Goal: Information Seeking & Learning: Learn about a topic

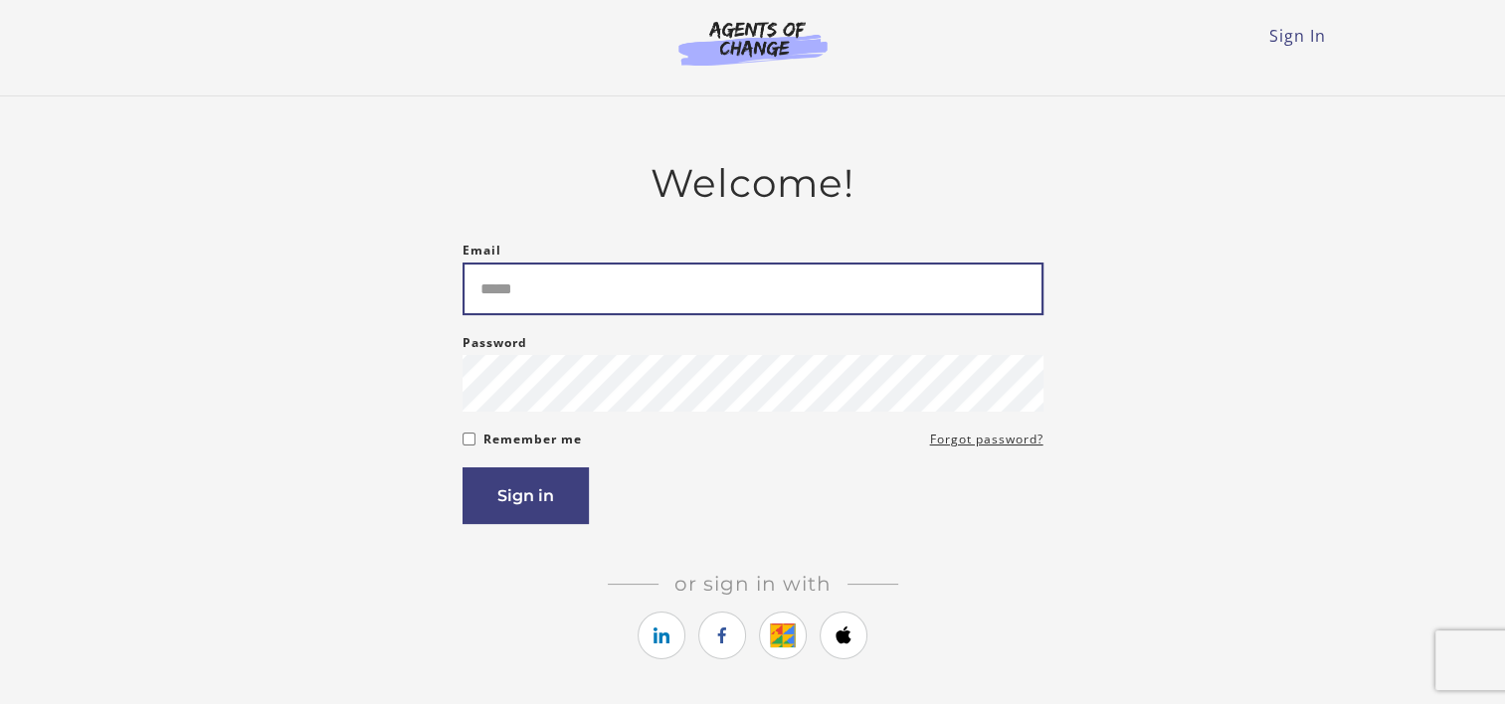
drag, startPoint x: 0, startPoint y: 0, endPoint x: 584, endPoint y: 301, distance: 657.1
click at [584, 301] on input "Email" at bounding box center [753, 289] width 581 height 53
drag, startPoint x: 584, startPoint y: 301, endPoint x: 547, endPoint y: 293, distance: 37.7
click at [547, 293] on input "Email" at bounding box center [753, 289] width 581 height 53
type input "**********"
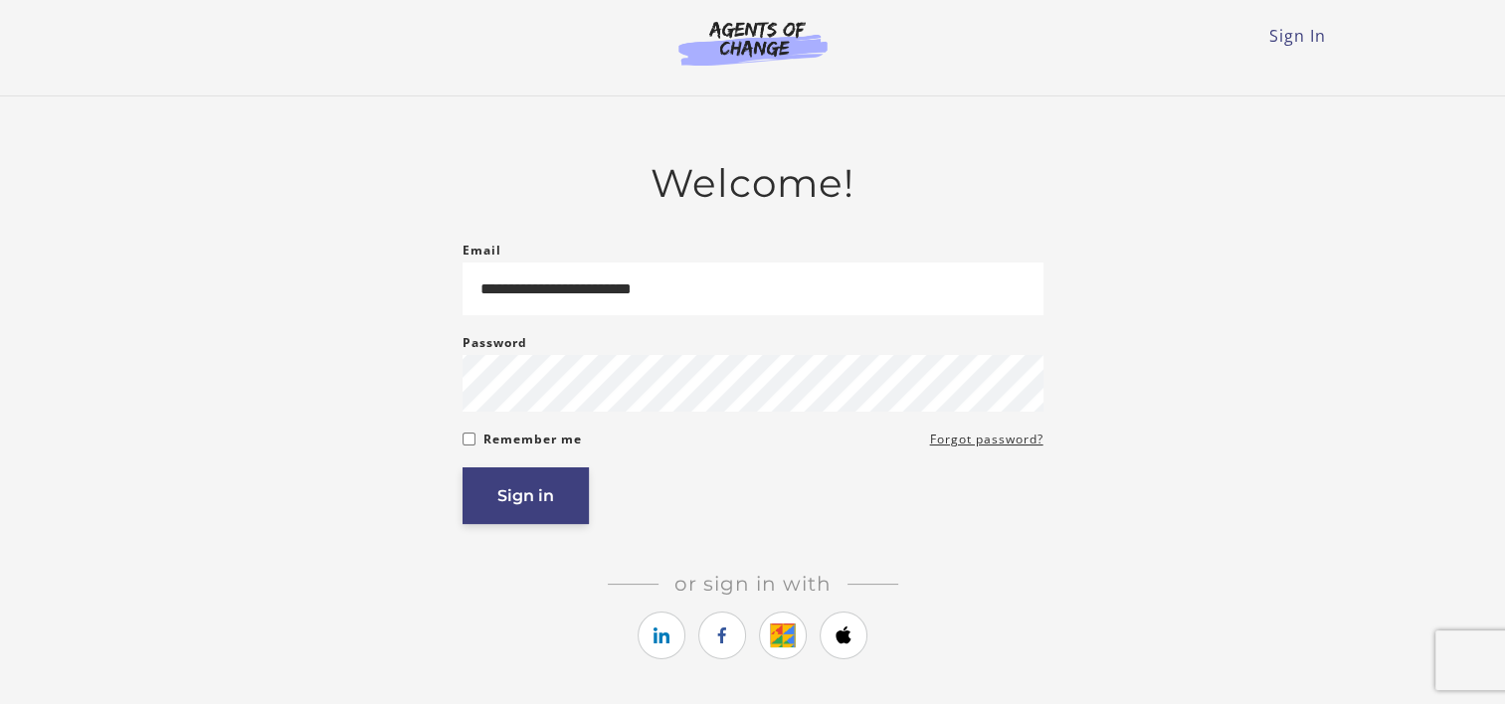
click at [554, 502] on button "Sign in" at bounding box center [526, 496] width 126 height 57
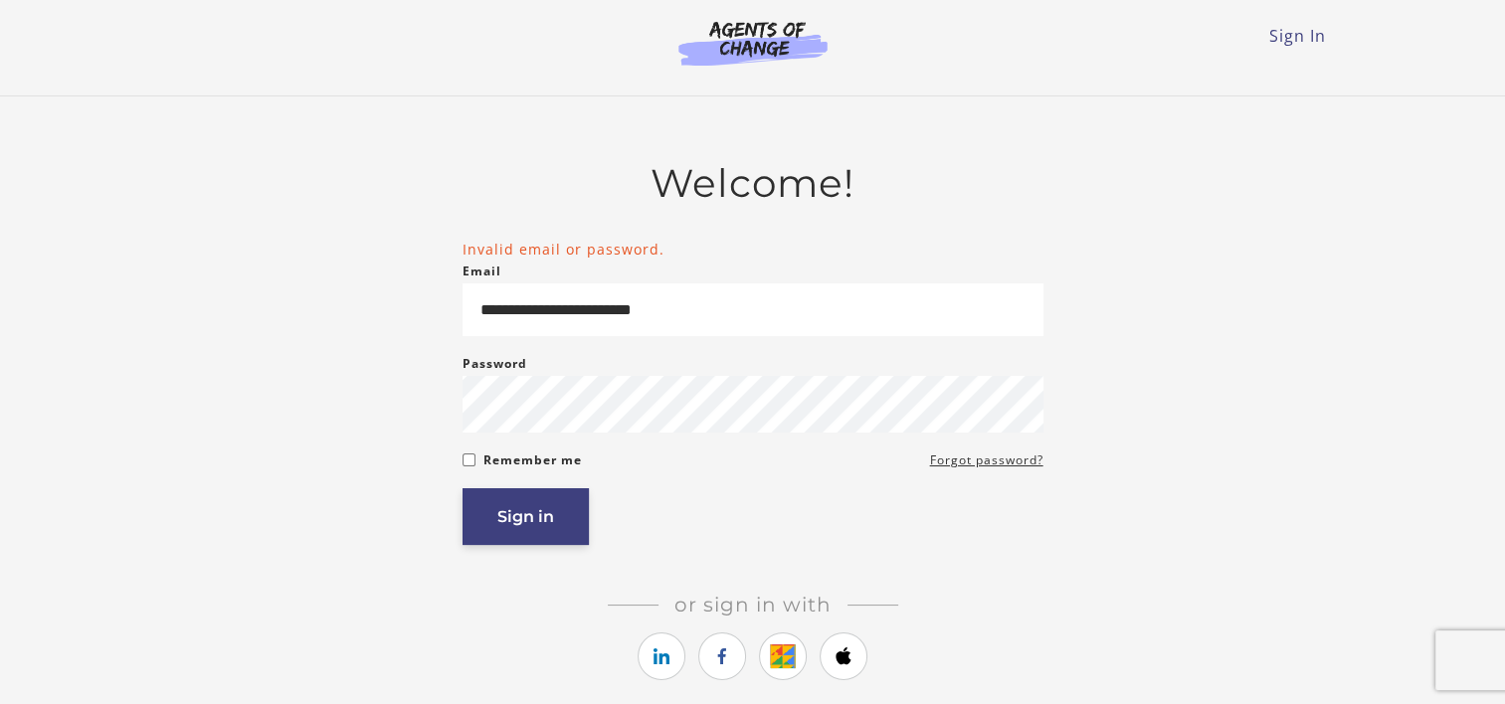
click at [515, 533] on button "Sign in" at bounding box center [526, 516] width 126 height 57
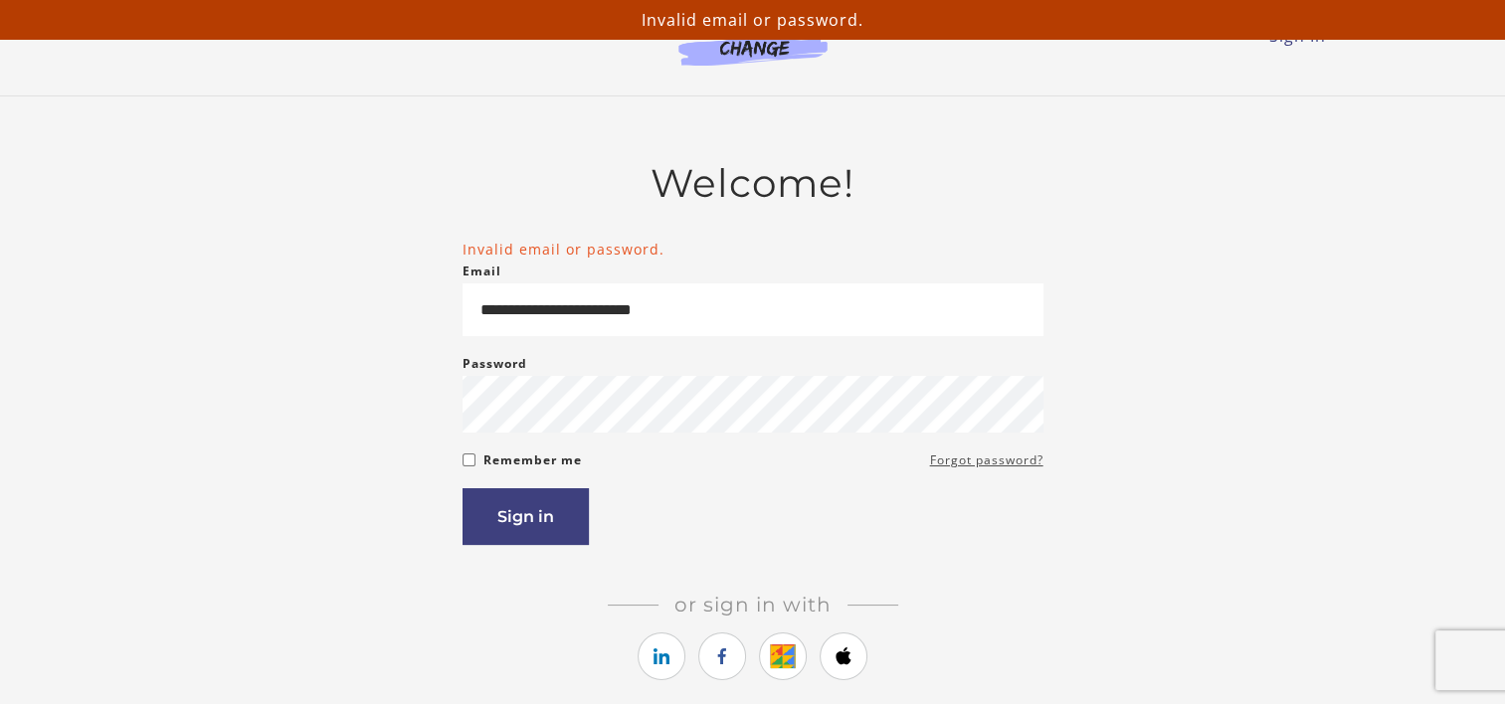
click at [956, 465] on link "Forgot password?" at bounding box center [986, 461] width 113 height 24
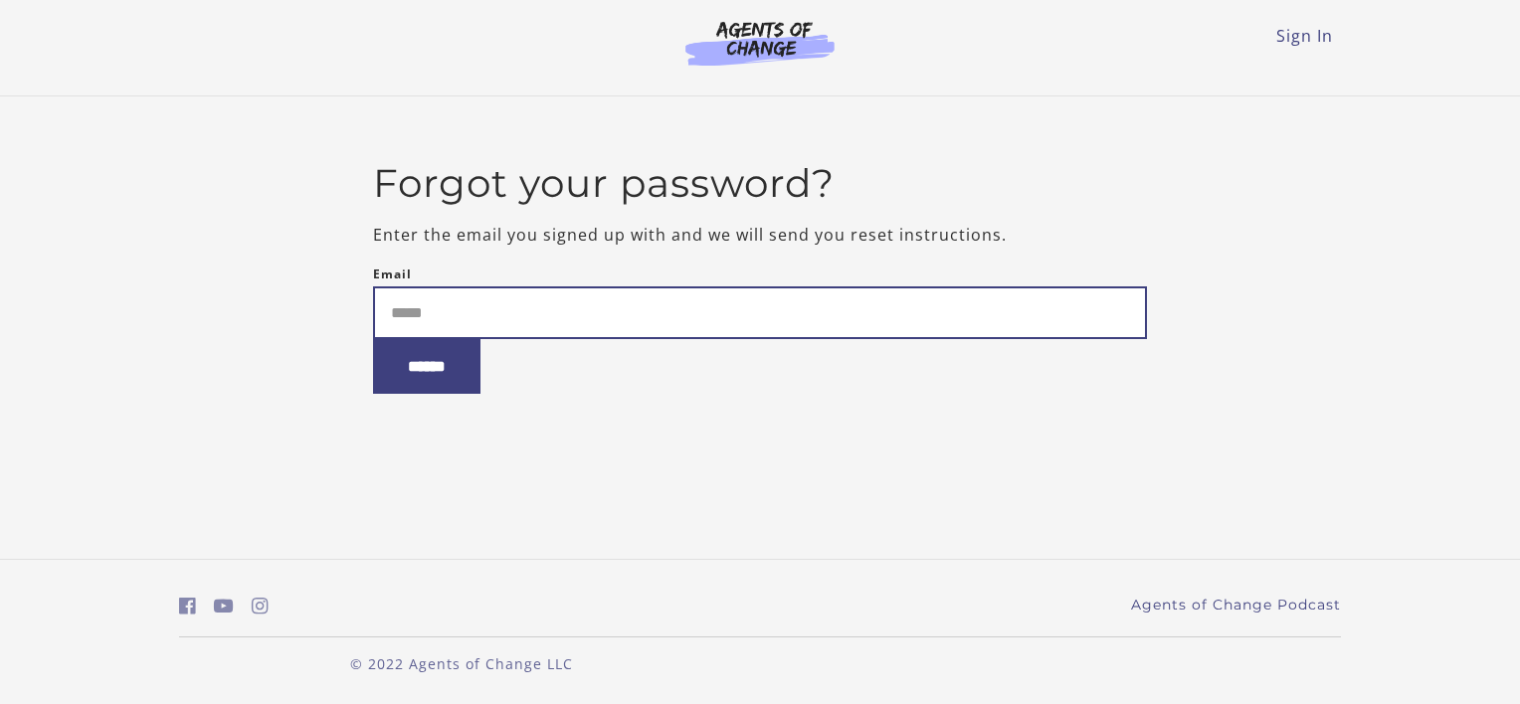
click at [527, 322] on input "Email" at bounding box center [760, 312] width 775 height 53
type input "**********"
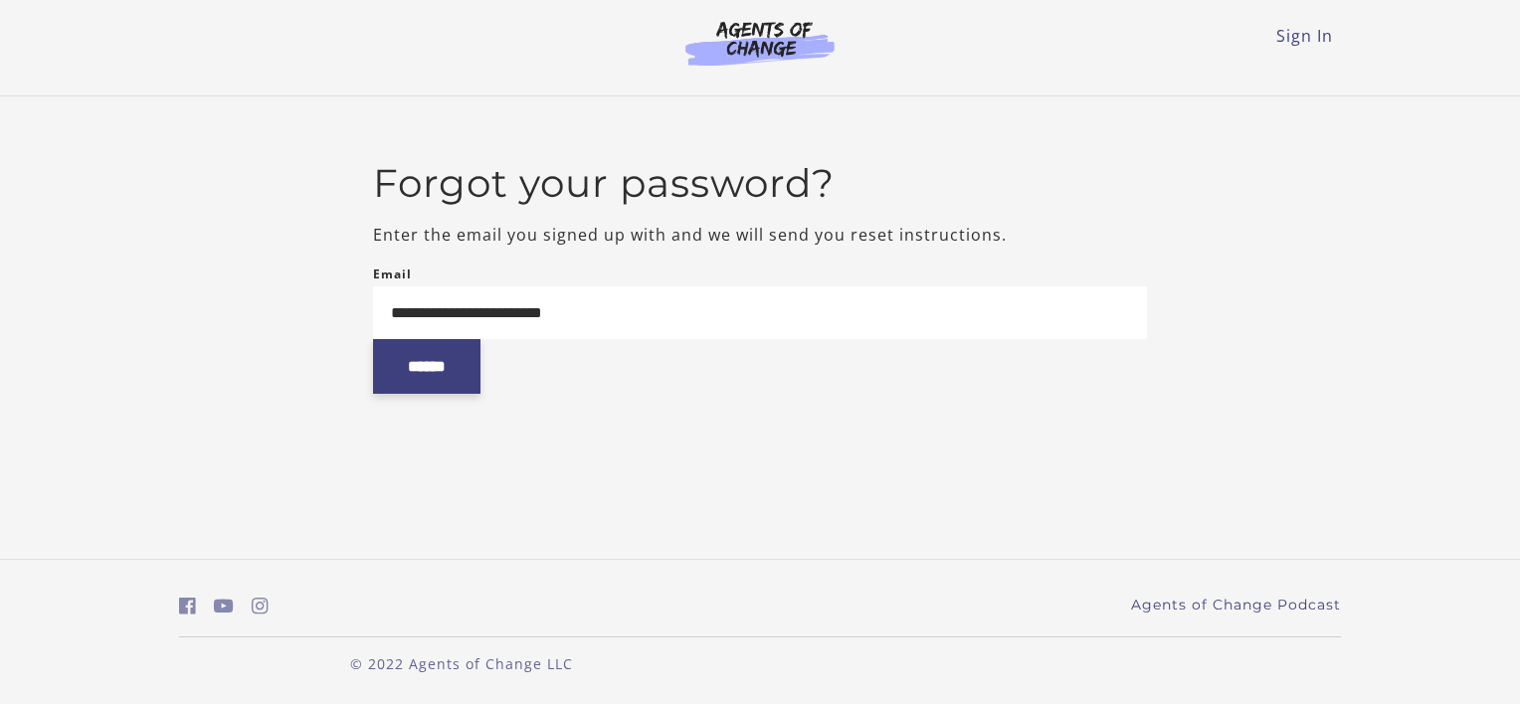
click at [429, 390] on input "******" at bounding box center [426, 366] width 107 height 55
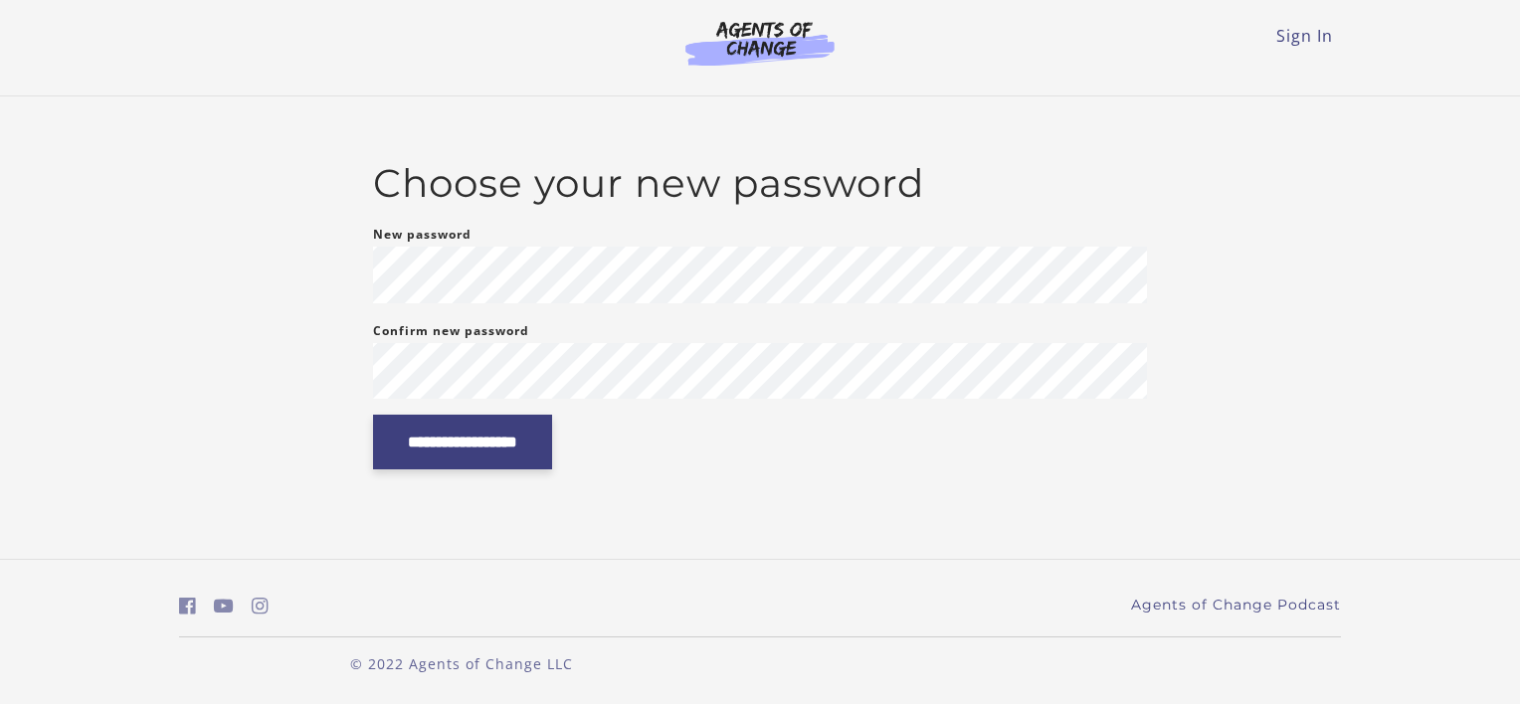
click at [521, 468] on input "**********" at bounding box center [462, 442] width 179 height 55
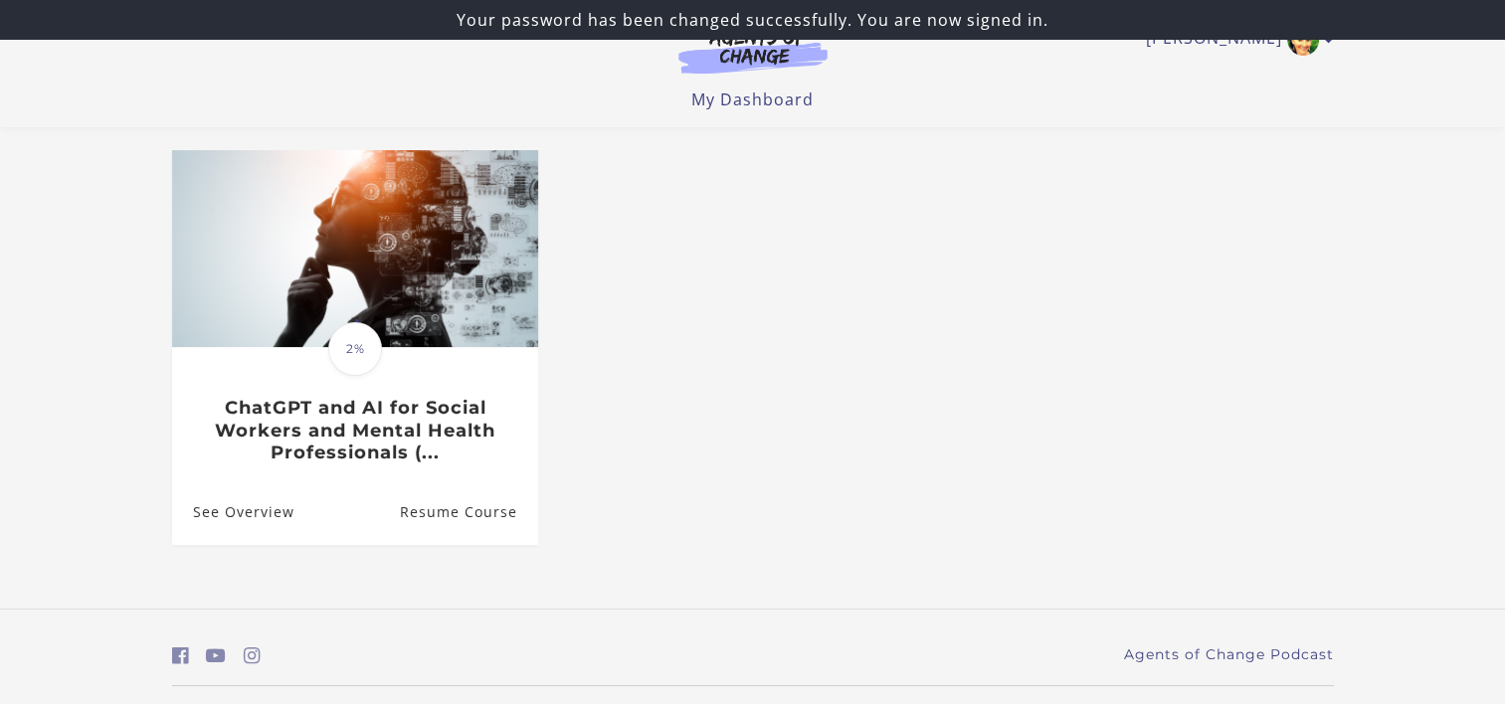
scroll to position [110, 0]
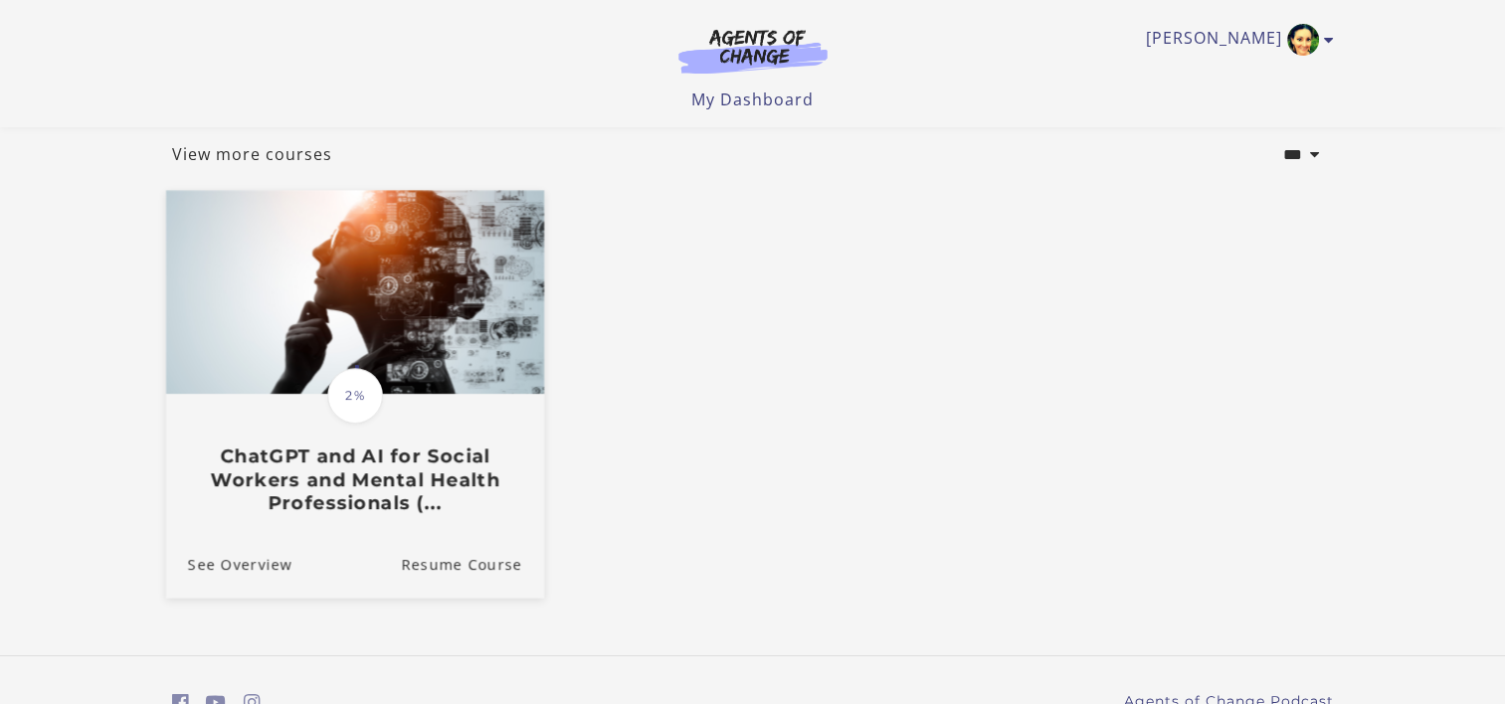
click at [334, 346] on img at bounding box center [354, 293] width 378 height 204
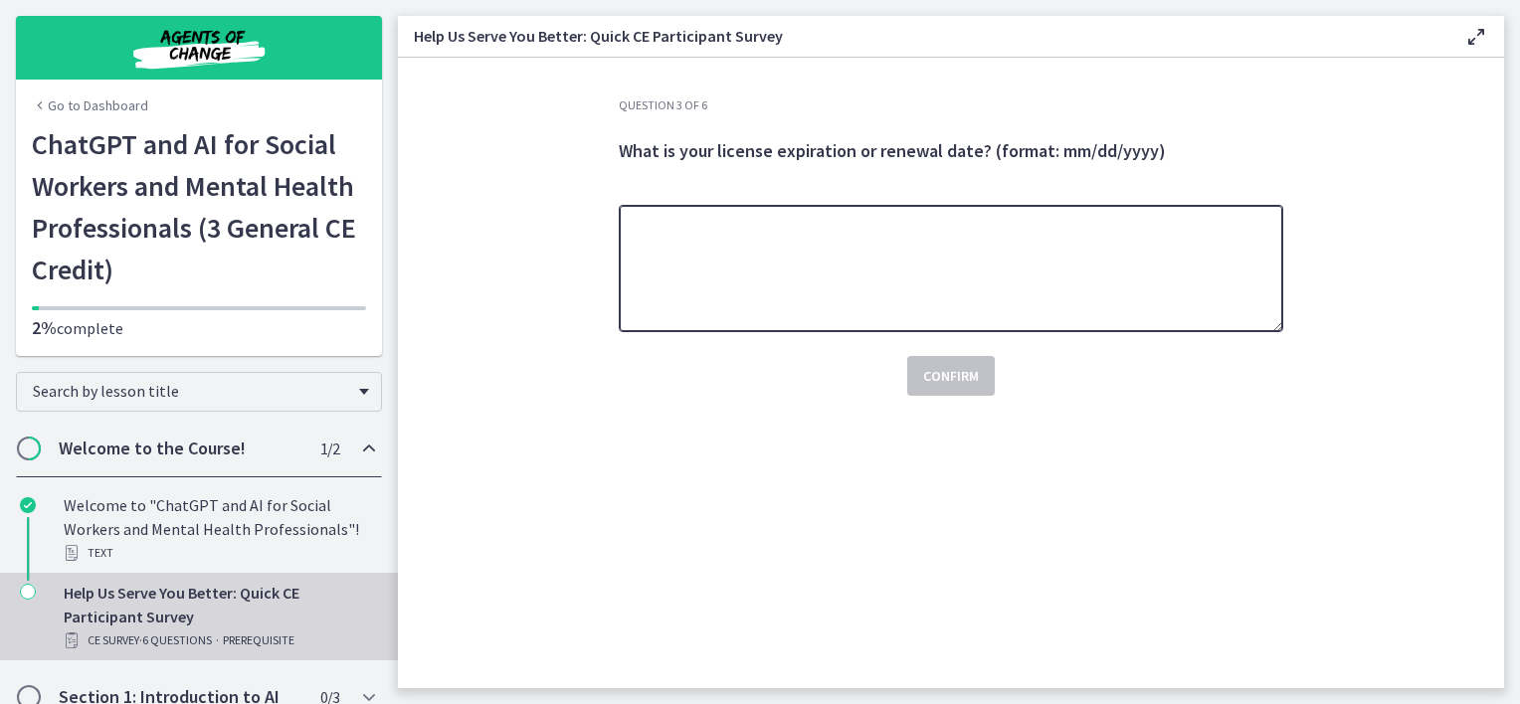
click at [628, 214] on textarea at bounding box center [951, 268] width 664 height 127
type textarea "*******"
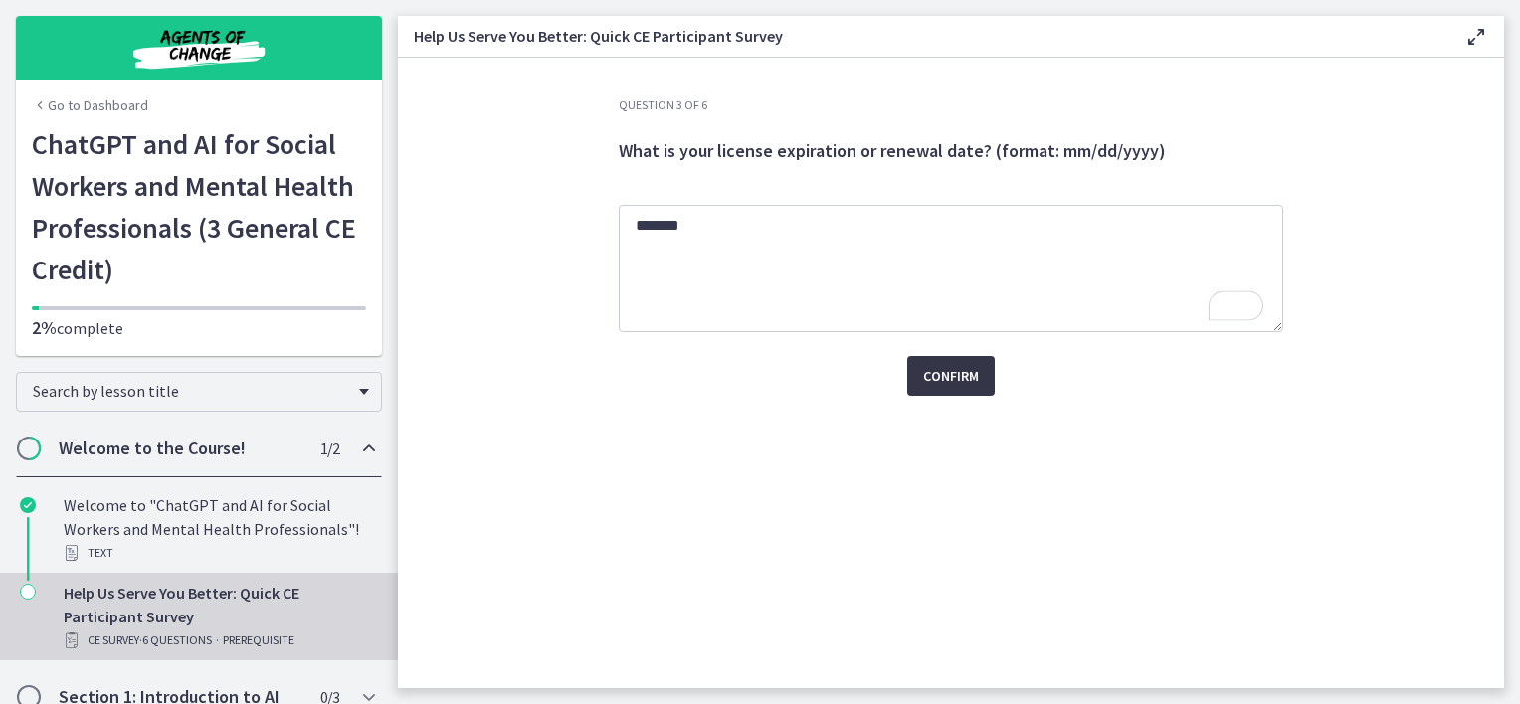
click at [942, 366] on span "Confirm" at bounding box center [951, 376] width 56 height 24
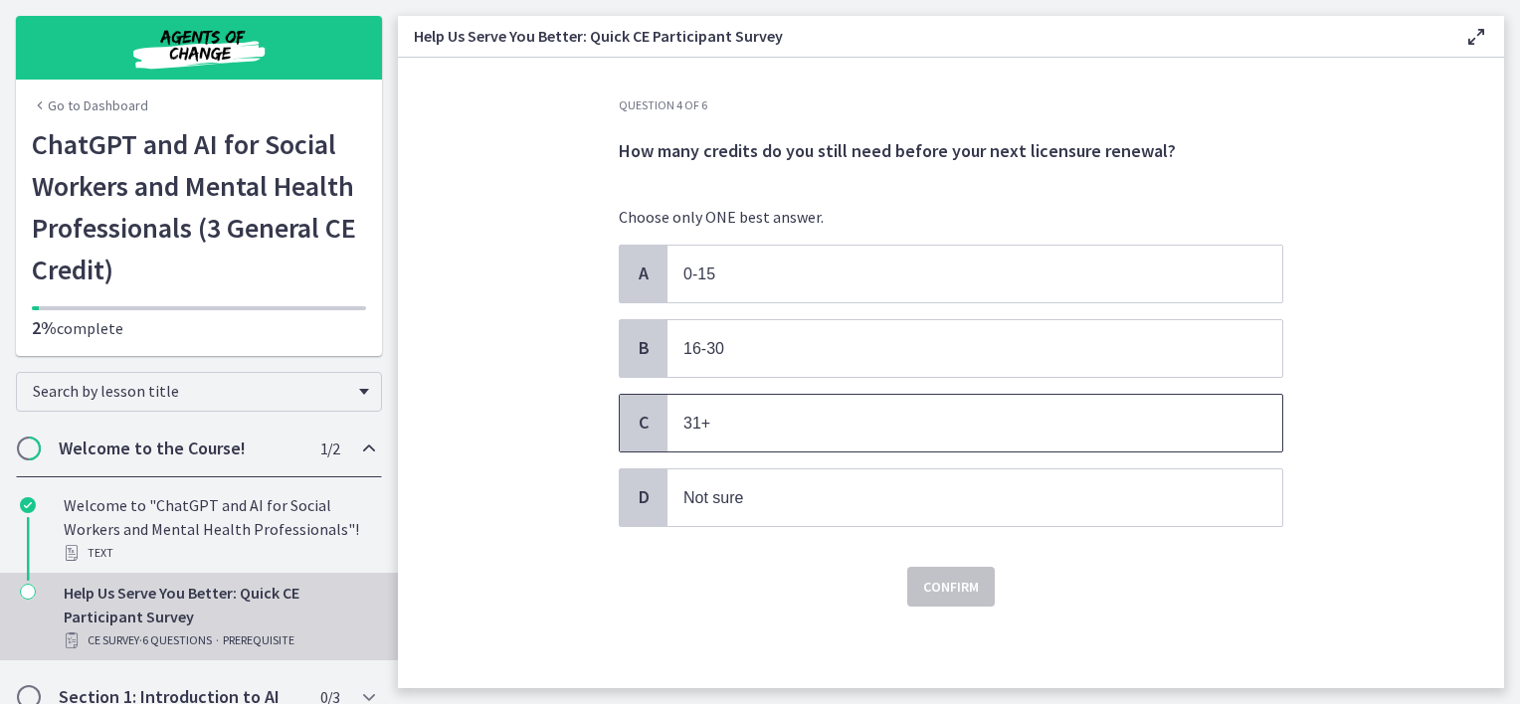
click at [863, 418] on p "31+" at bounding box center [954, 423] width 543 height 25
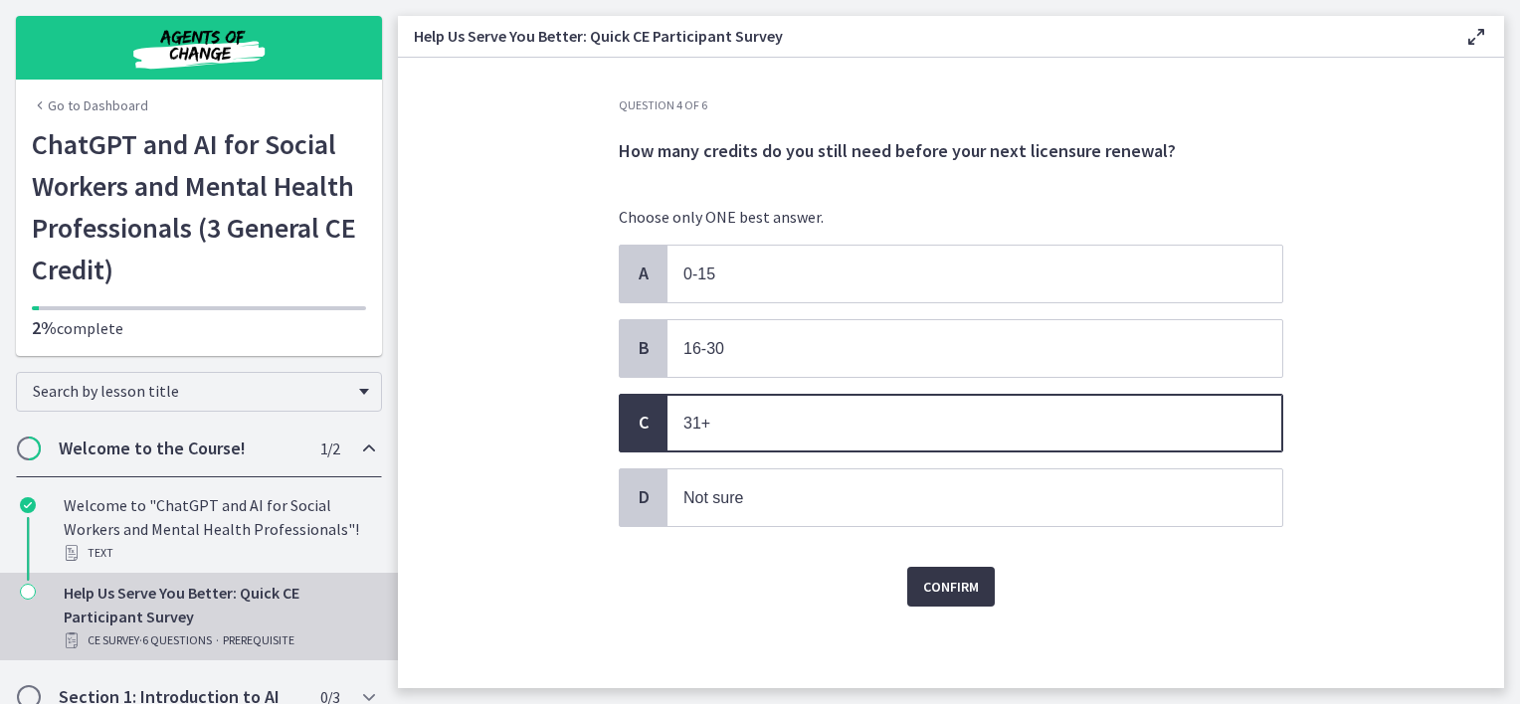
click at [955, 585] on span "Confirm" at bounding box center [951, 587] width 56 height 24
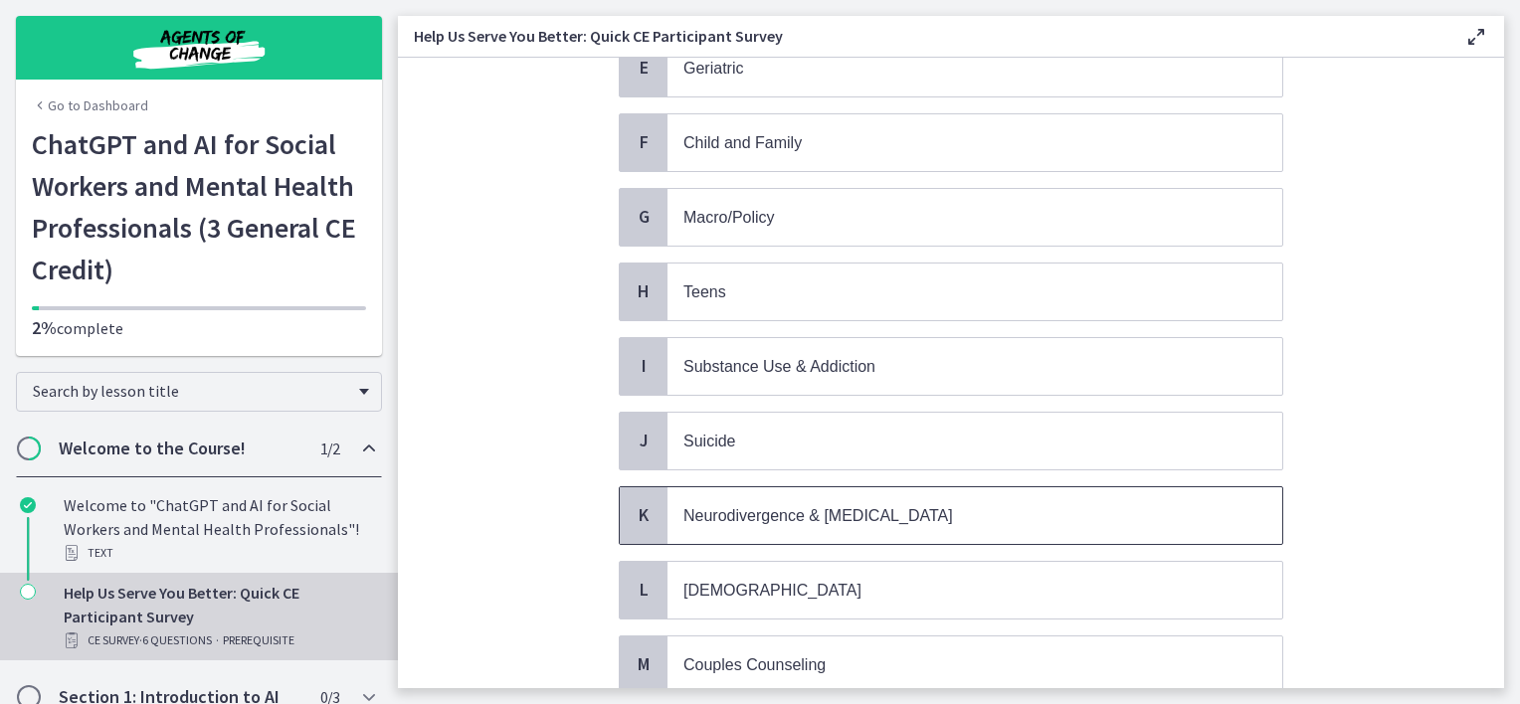
scroll to position [398, 0]
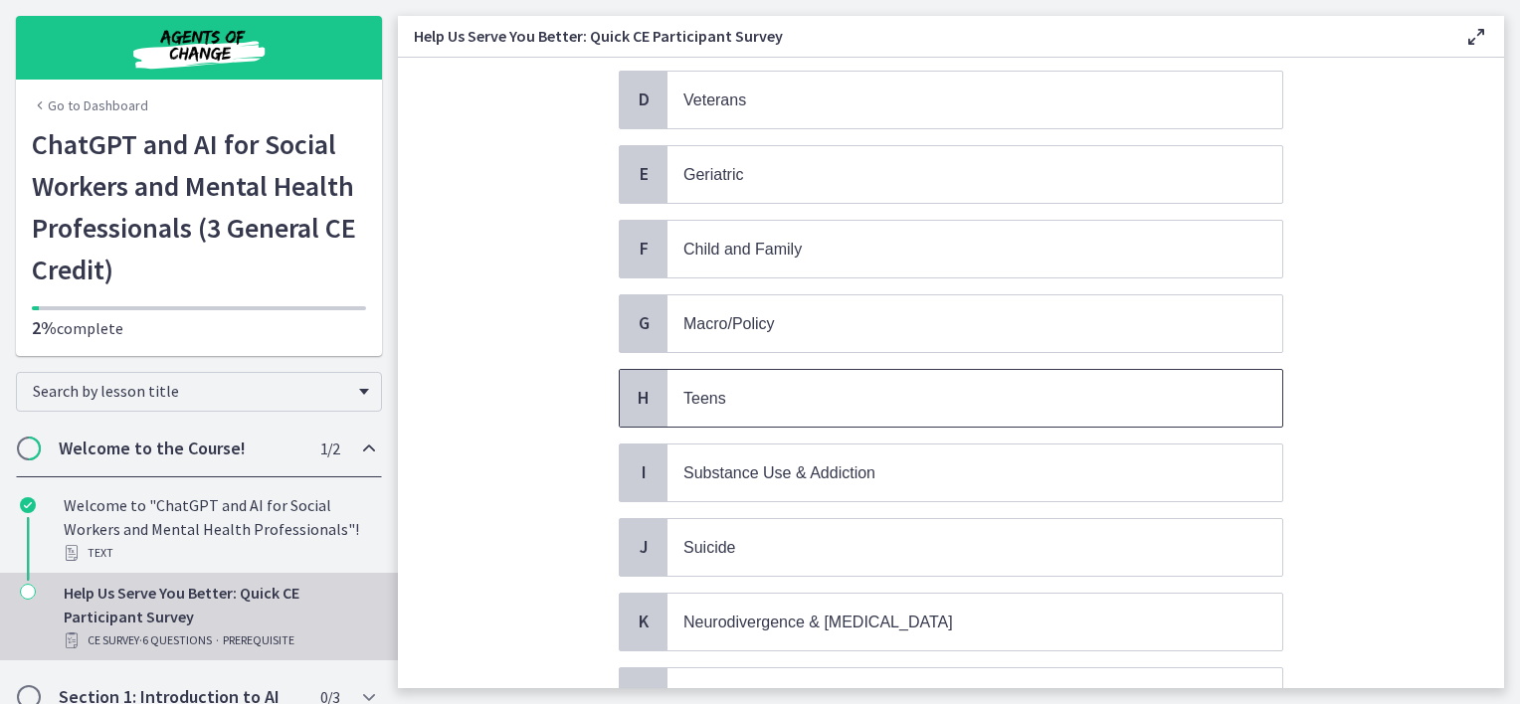
click at [860, 386] on p "Teens" at bounding box center [954, 398] width 543 height 25
click at [902, 237] on p "Child and Family" at bounding box center [954, 249] width 543 height 25
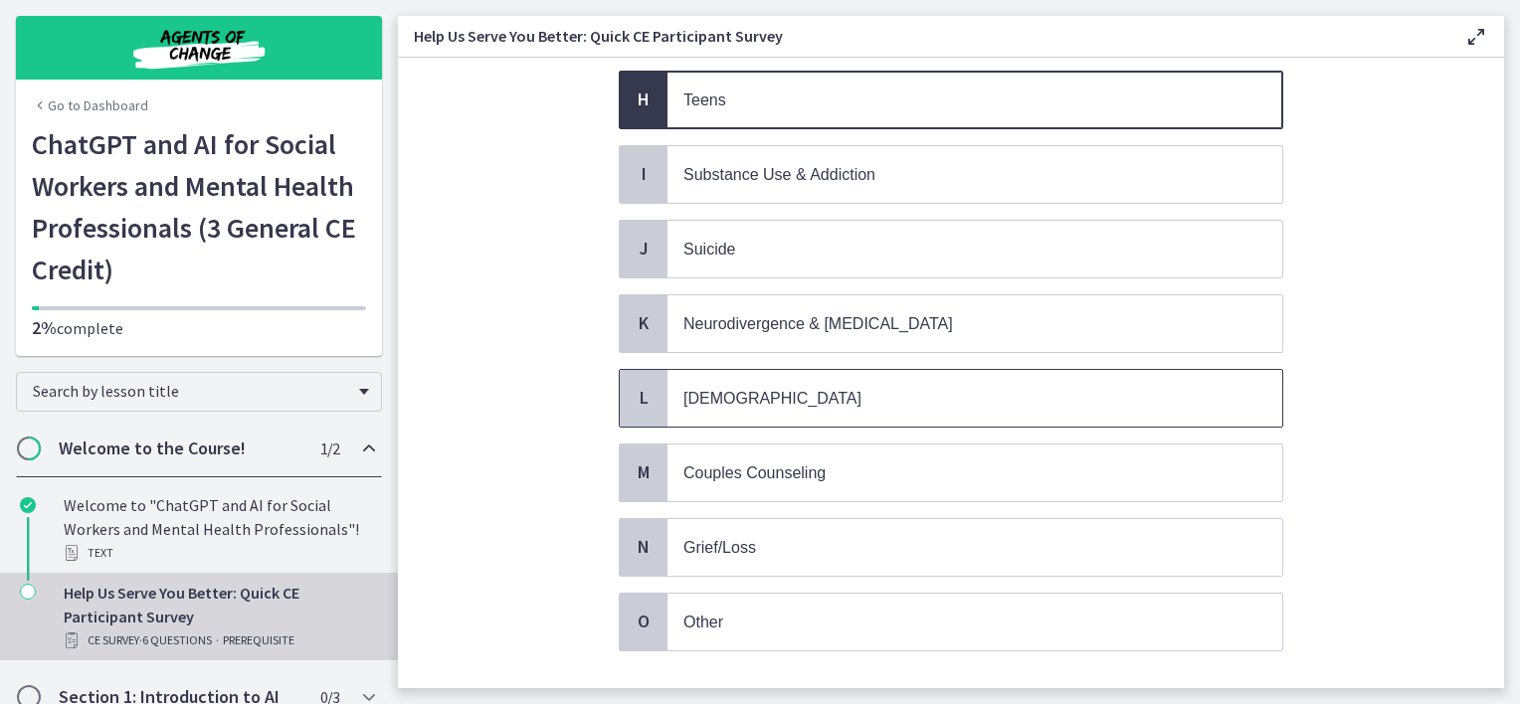
scroll to position [797, 0]
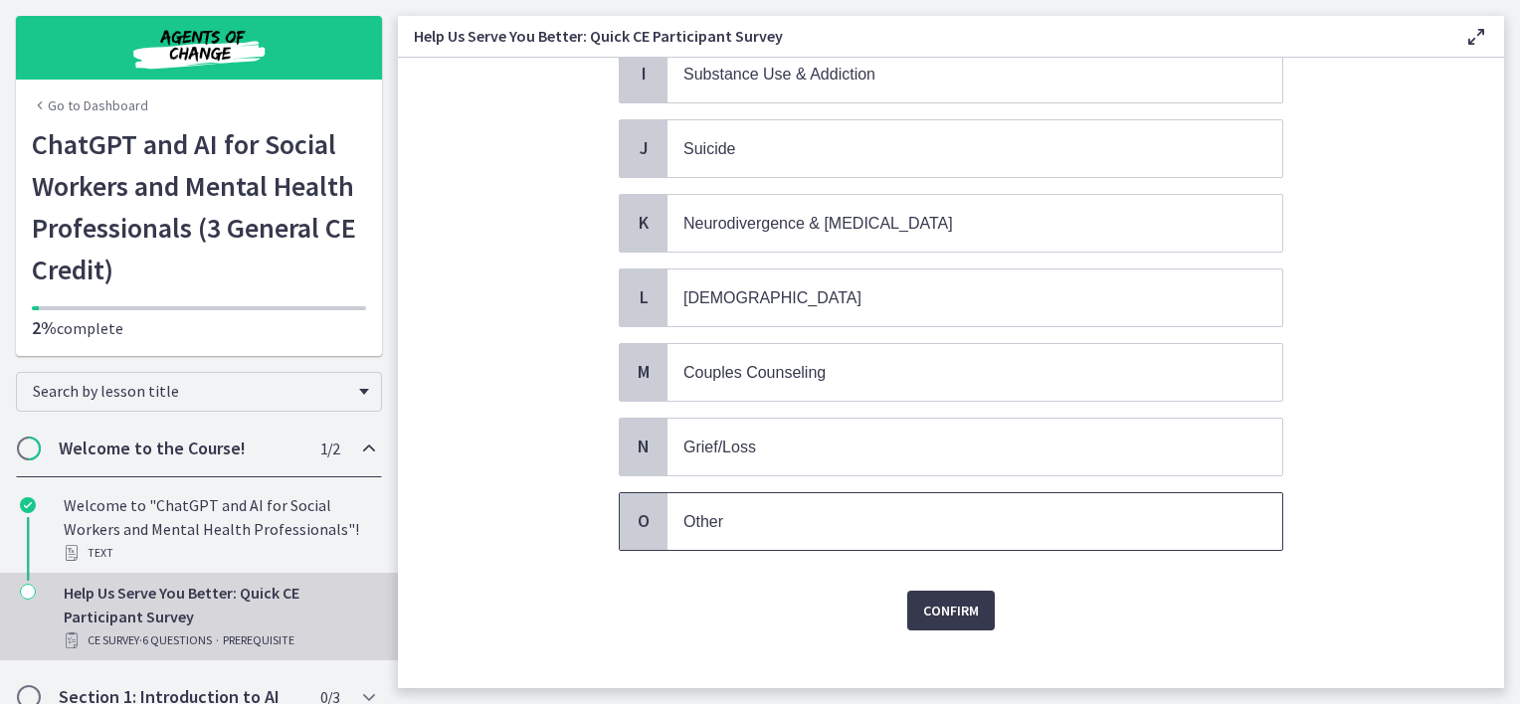
click at [768, 509] on p "Other" at bounding box center [954, 521] width 543 height 25
click at [946, 599] on span "Confirm" at bounding box center [951, 611] width 56 height 24
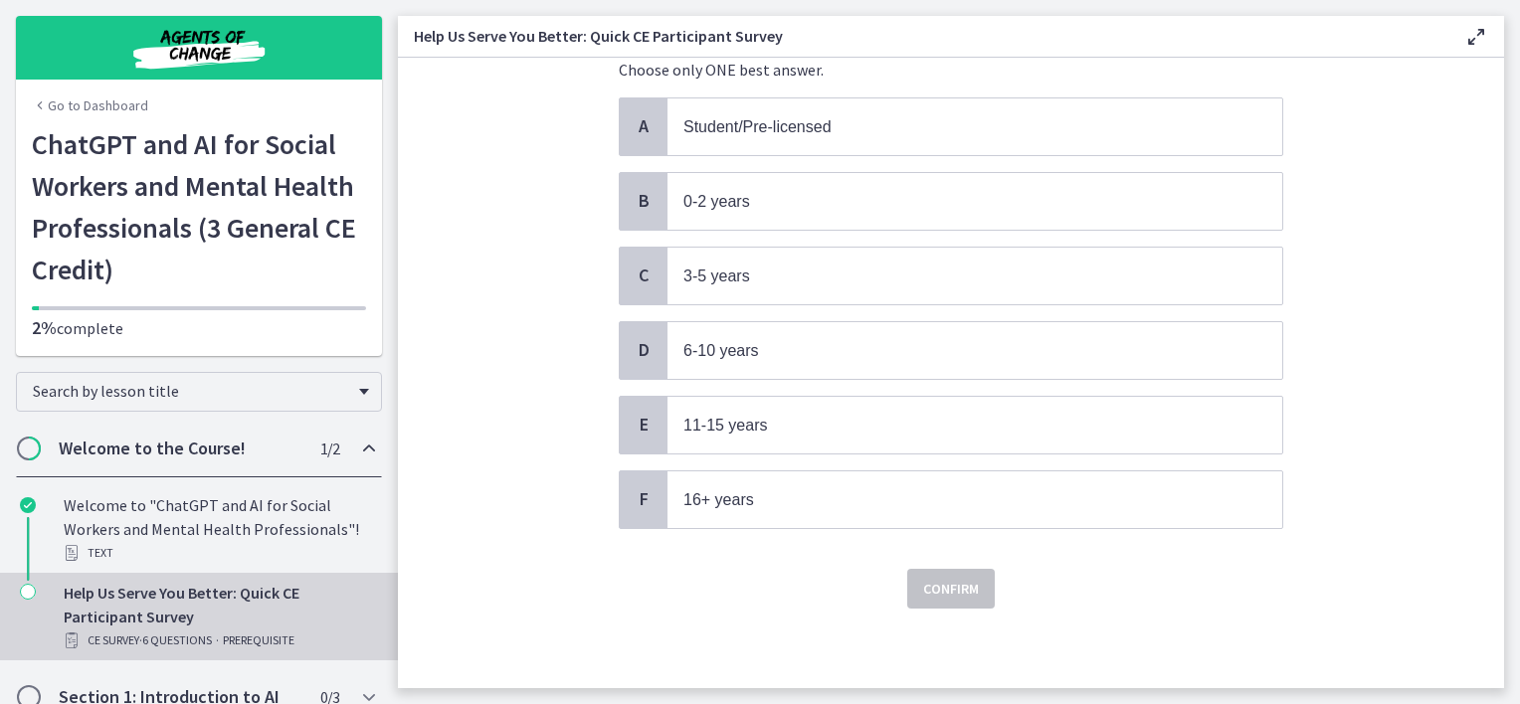
scroll to position [0, 0]
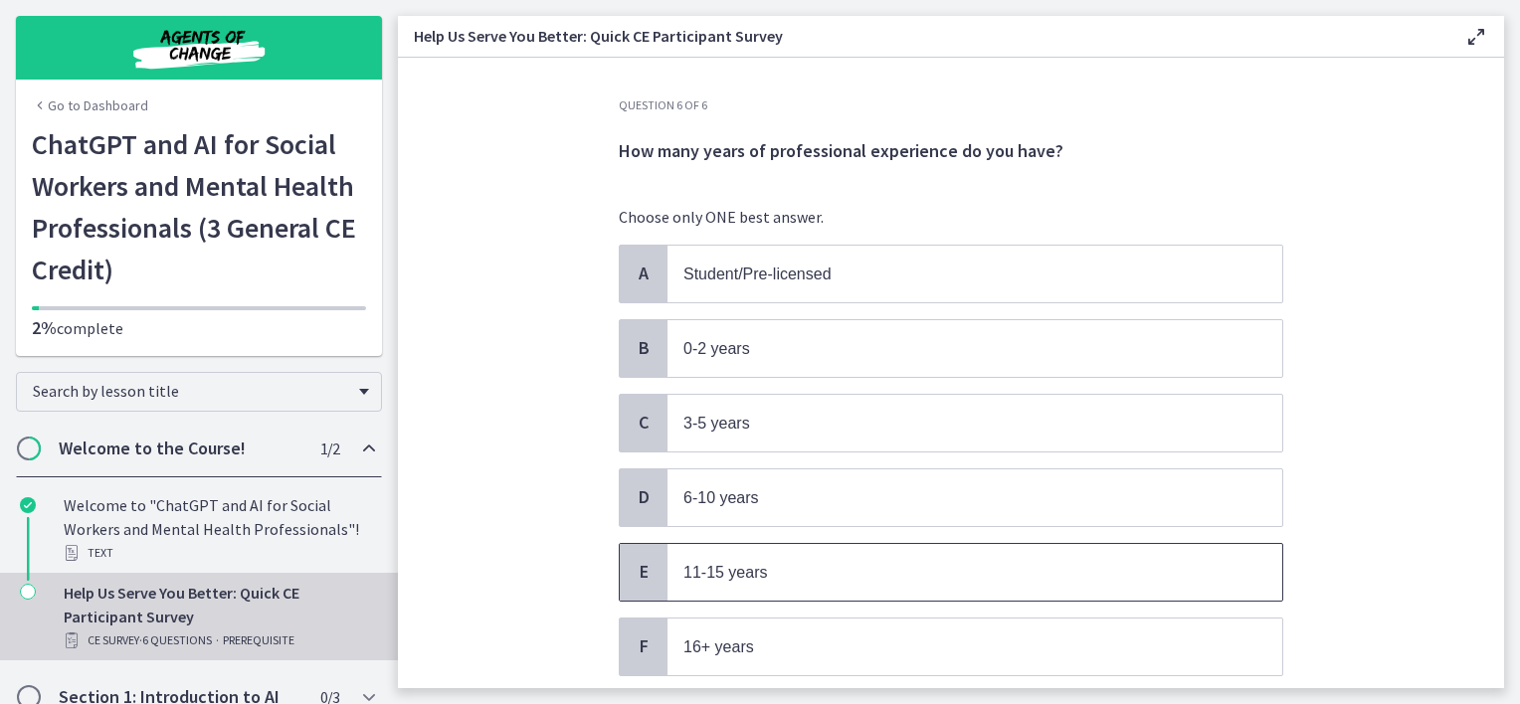
click at [945, 577] on p "11-15 years" at bounding box center [954, 572] width 543 height 25
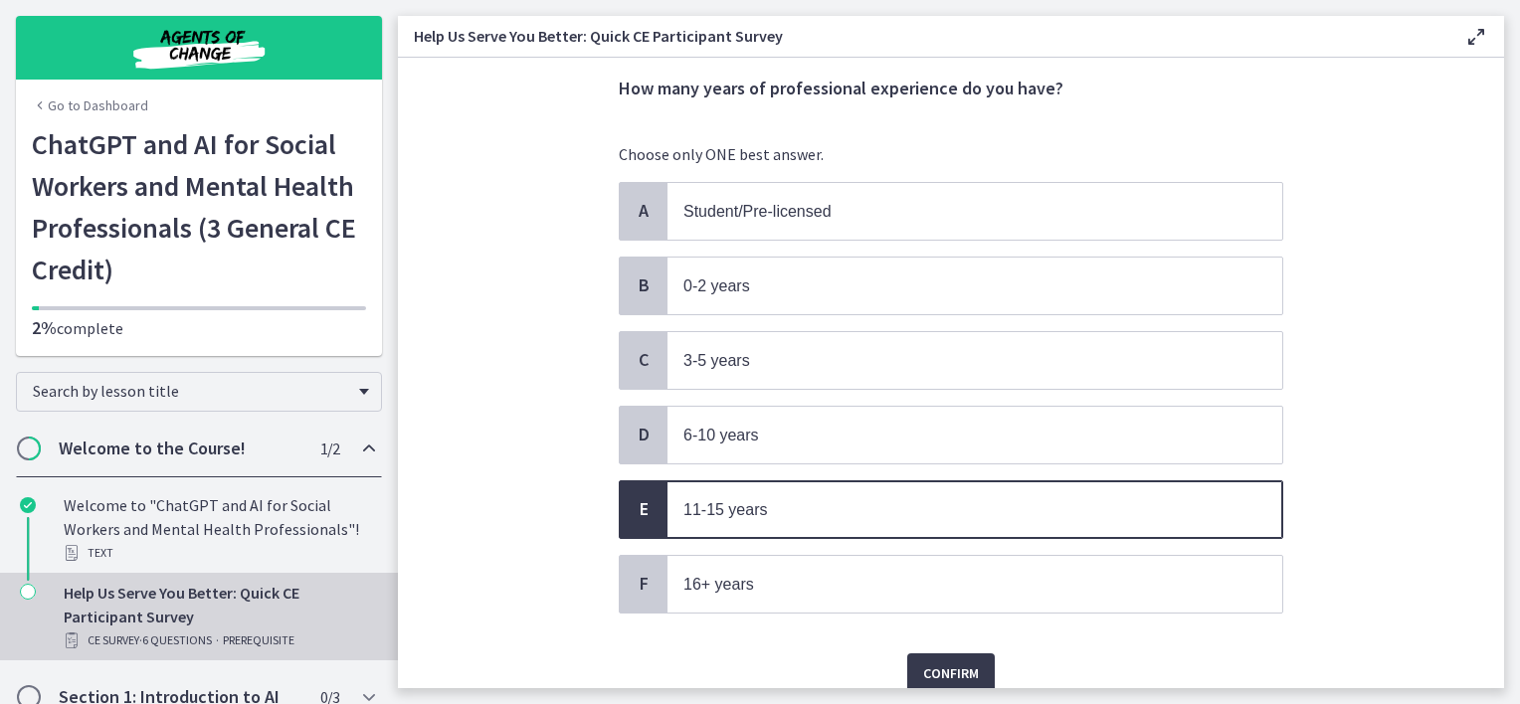
scroll to position [138, 0]
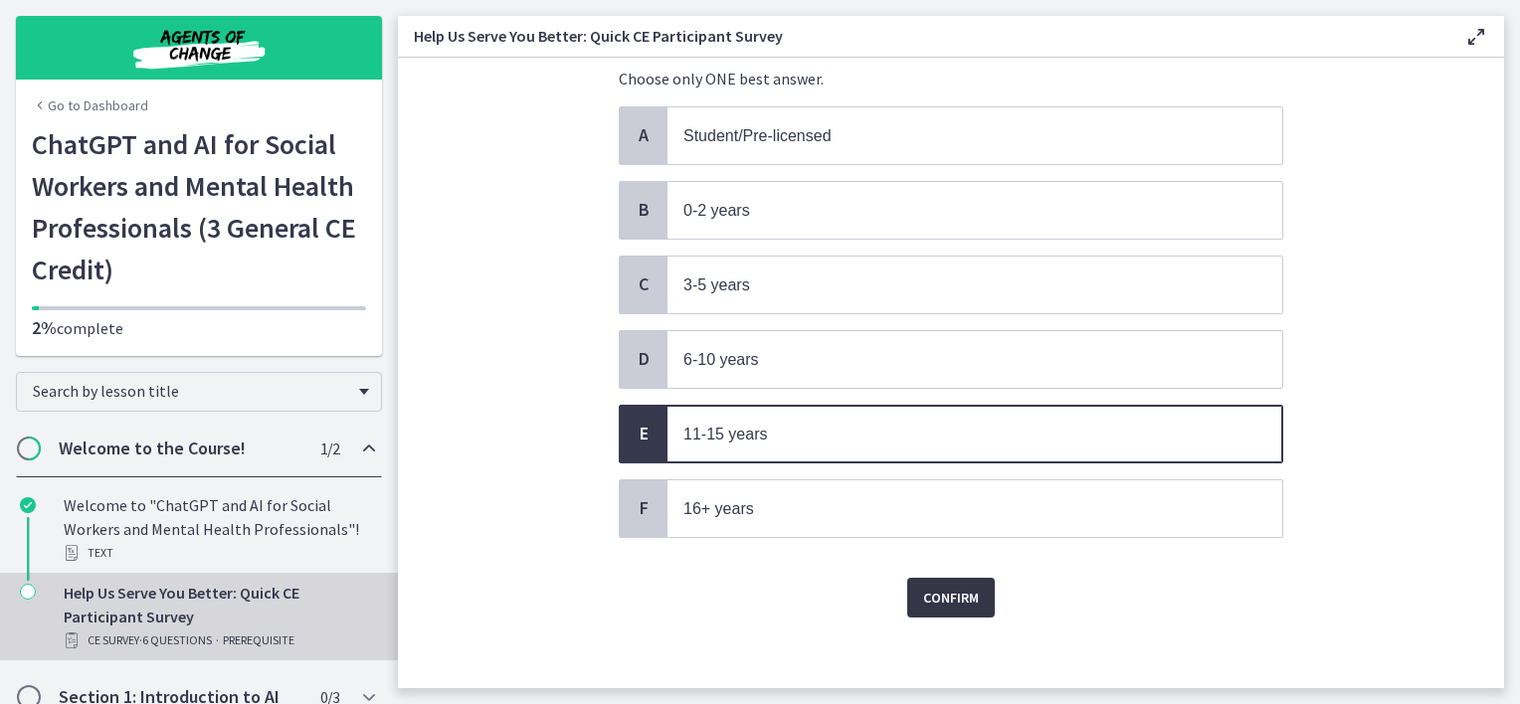
click at [941, 591] on span "Confirm" at bounding box center [951, 598] width 56 height 24
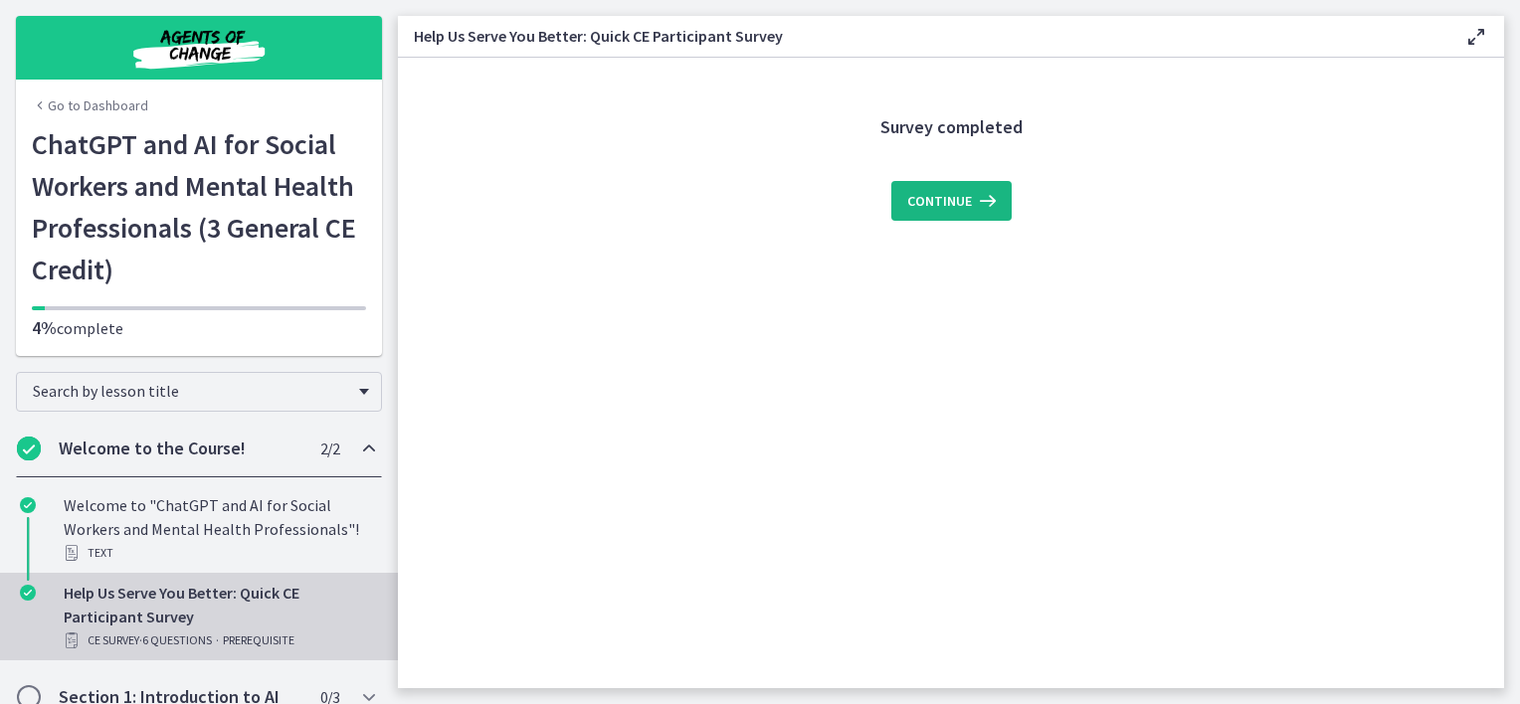
scroll to position [0, 0]
click at [985, 201] on icon at bounding box center [986, 201] width 28 height 24
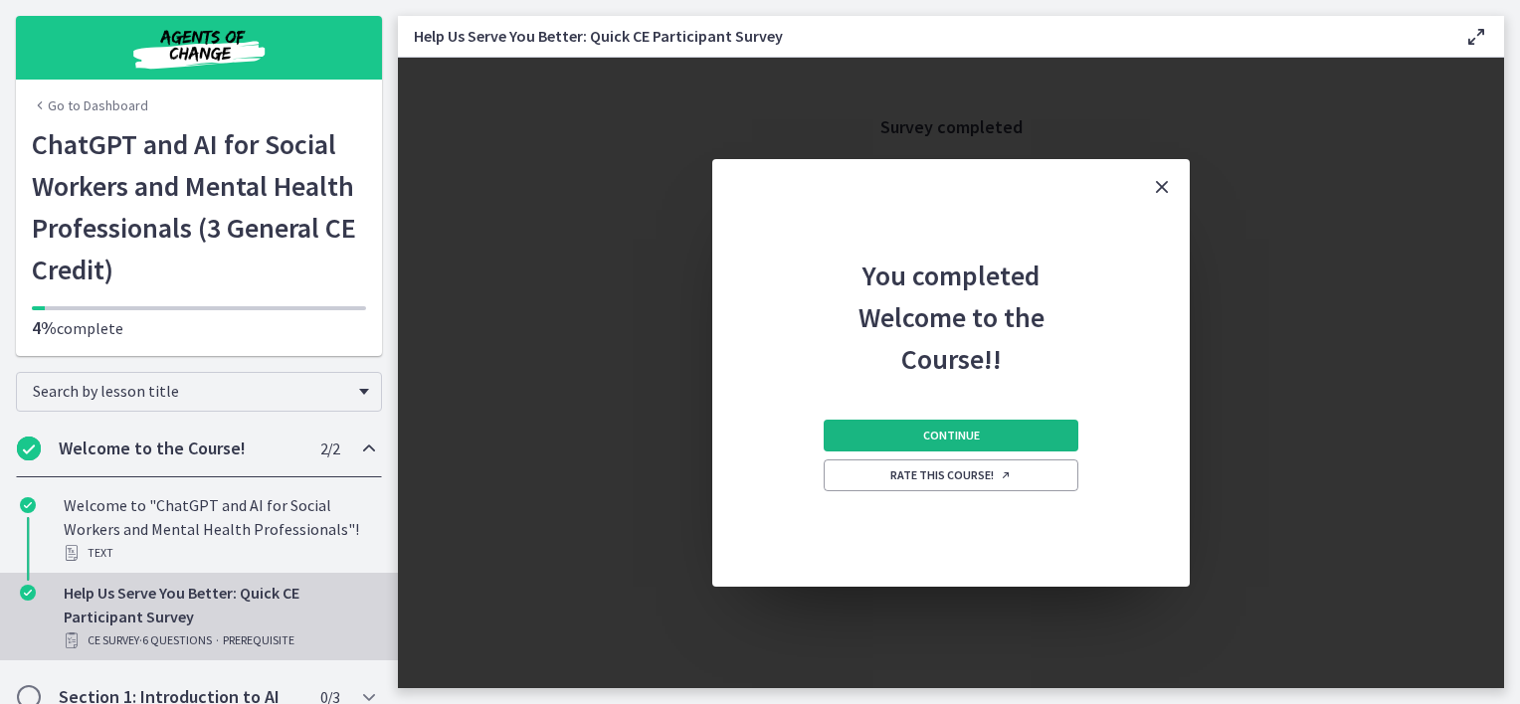
click at [941, 441] on span "Continue" at bounding box center [951, 436] width 57 height 16
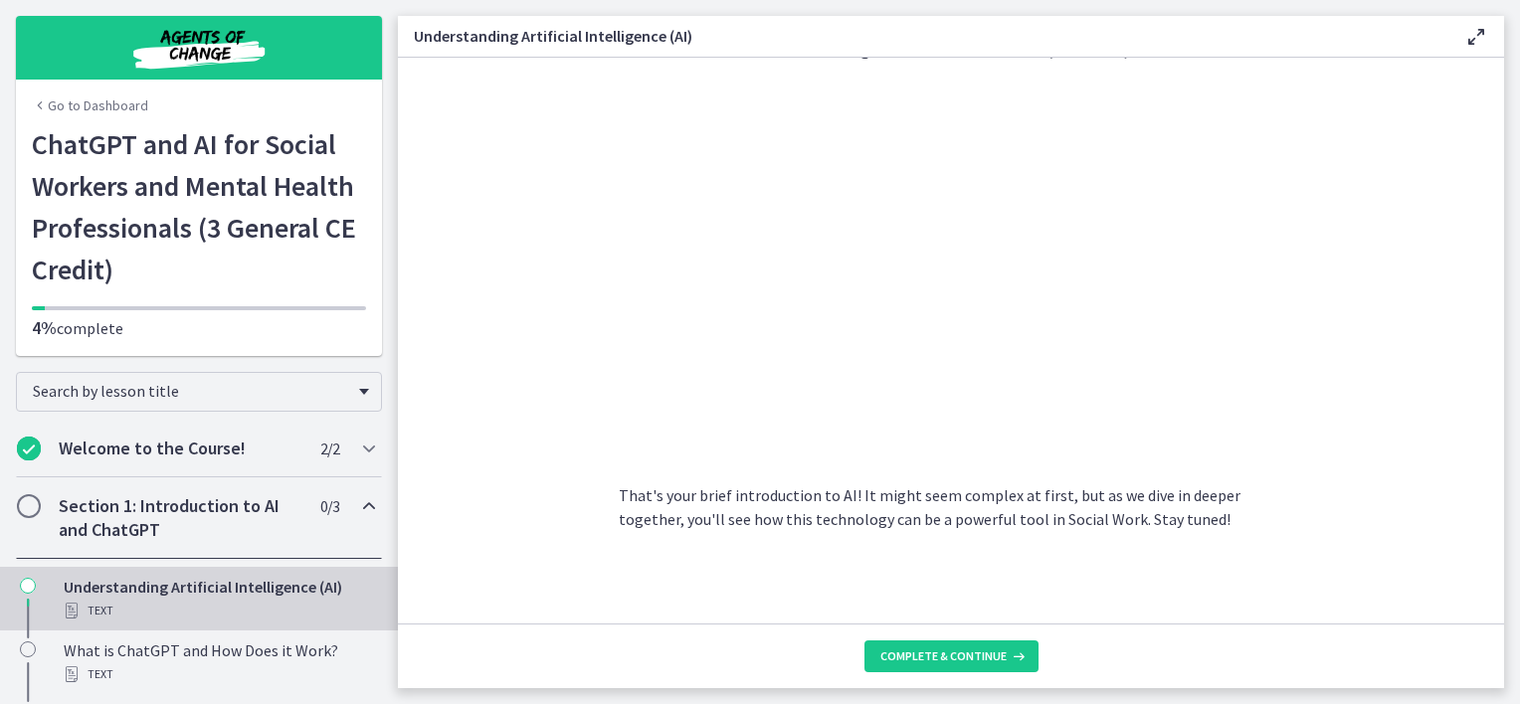
scroll to position [895, 0]
click at [1008, 657] on icon at bounding box center [1017, 657] width 20 height 16
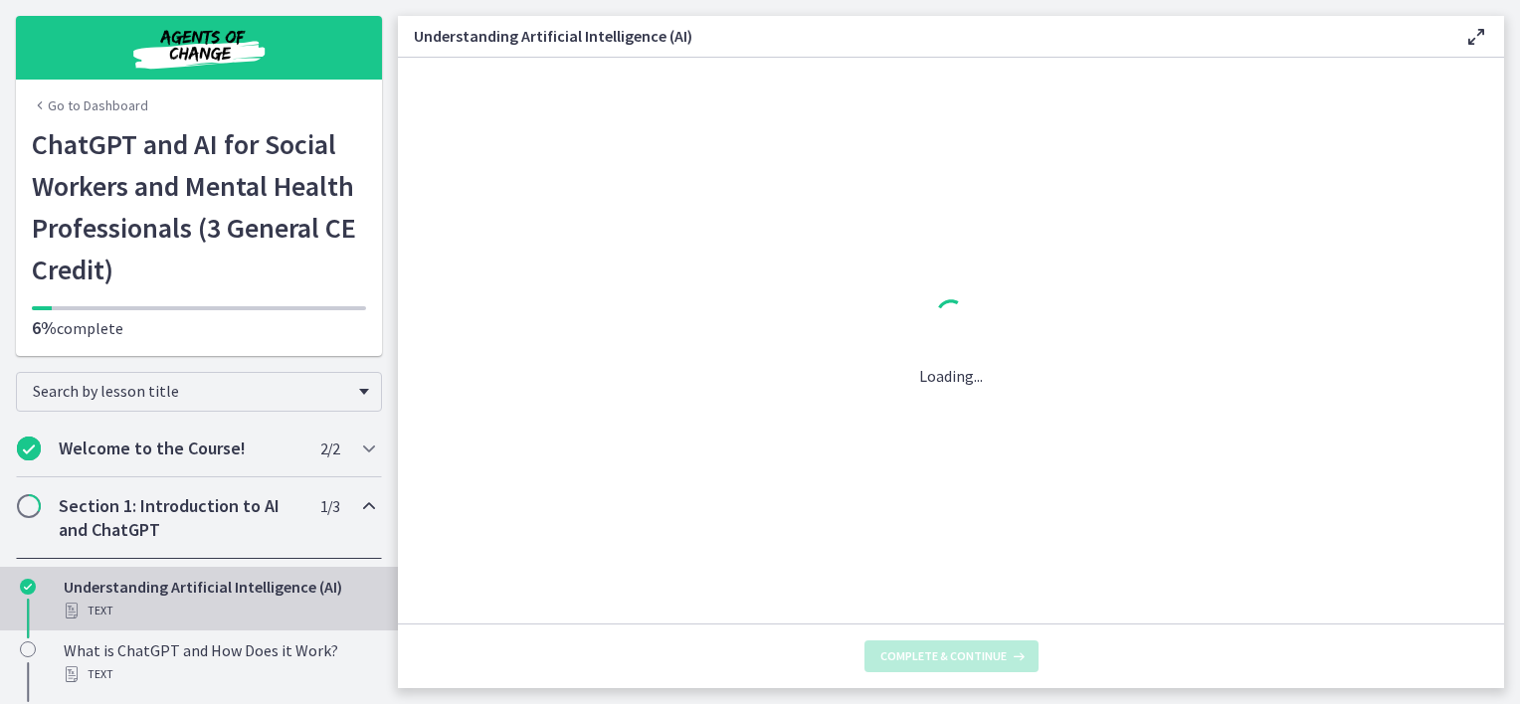
scroll to position [0, 0]
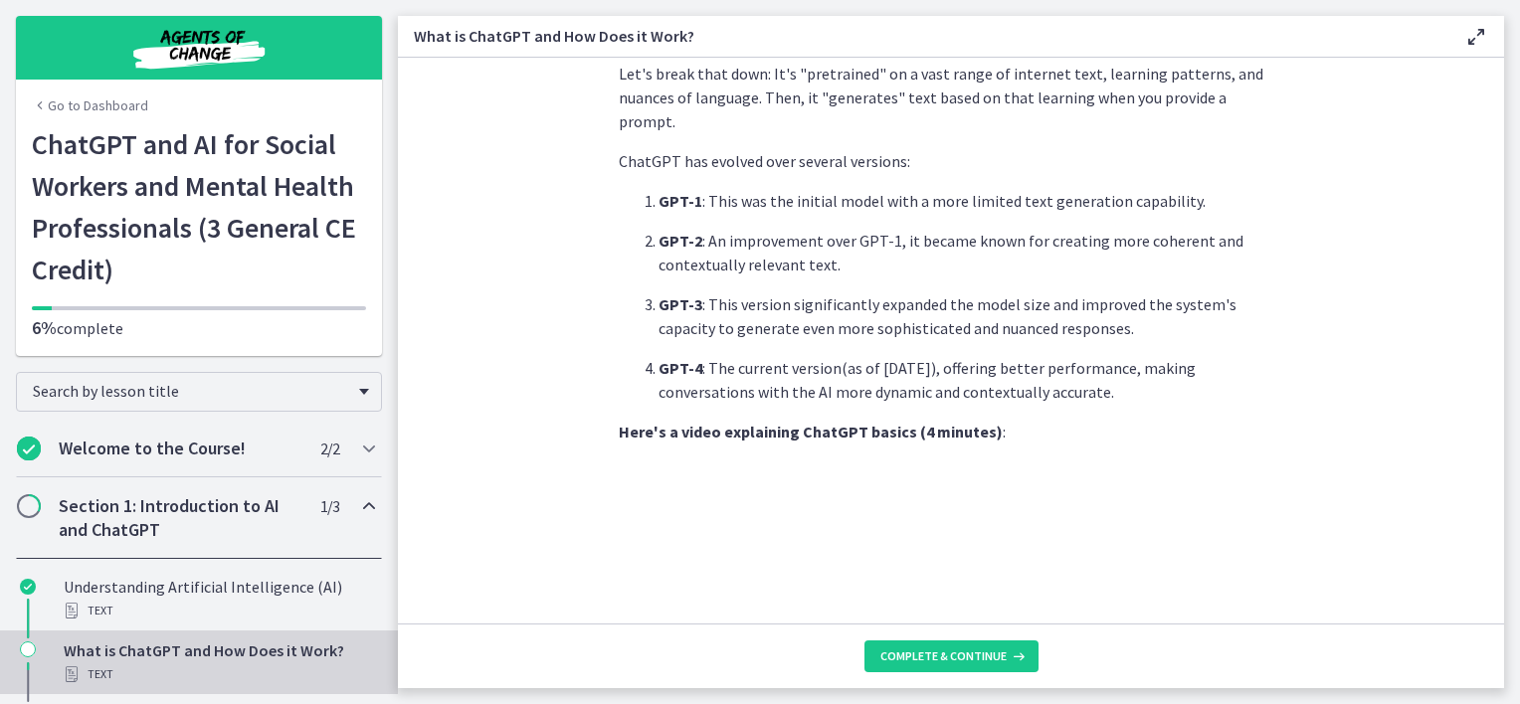
scroll to position [995, 0]
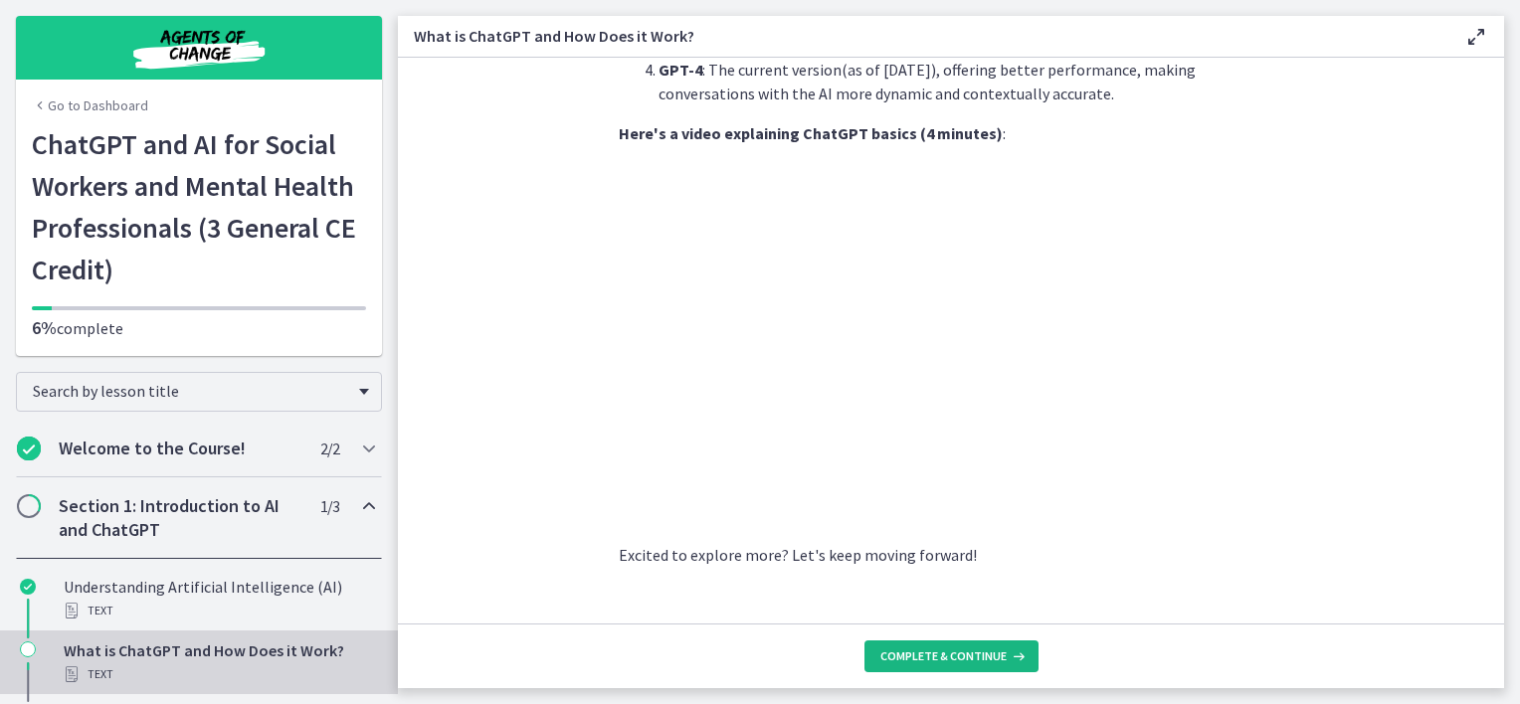
click at [927, 659] on span "Complete & continue" at bounding box center [943, 657] width 126 height 16
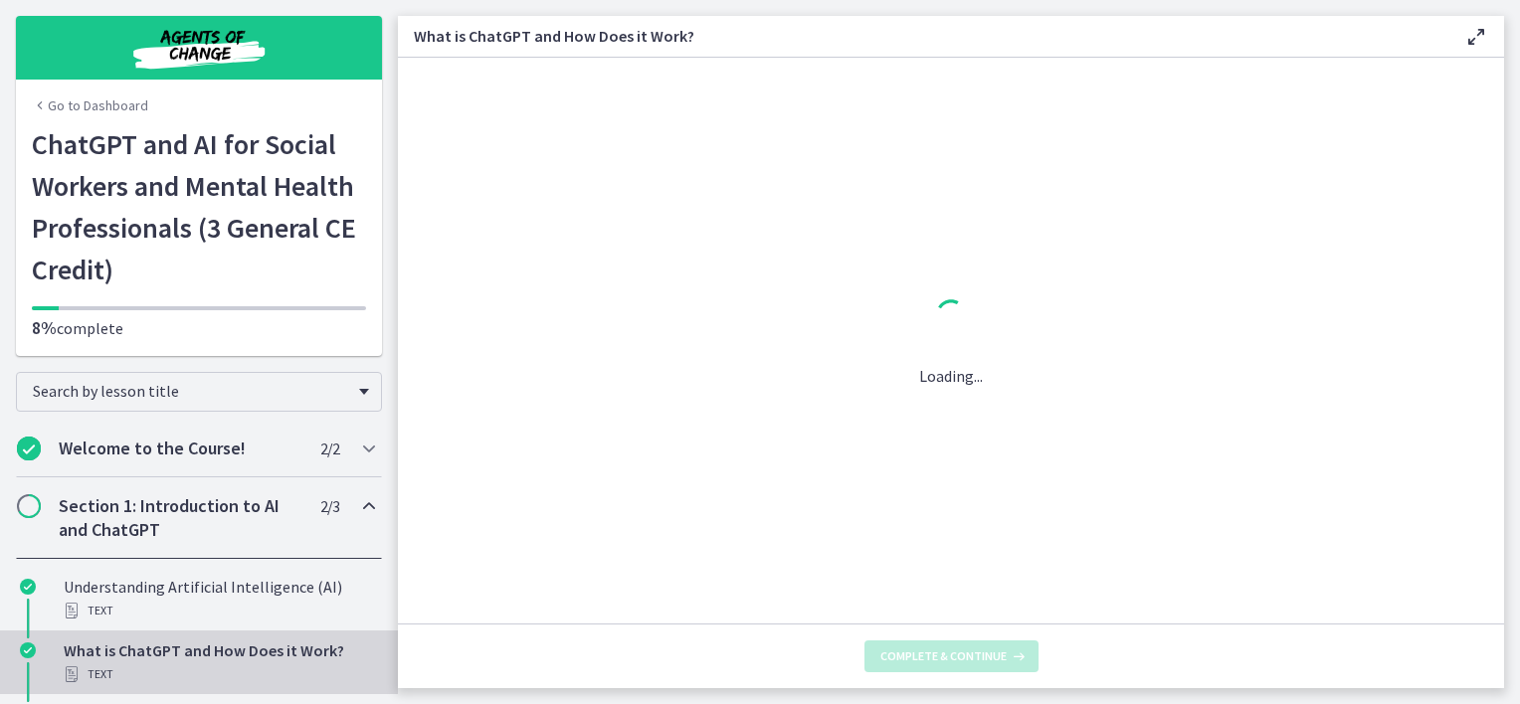
scroll to position [0, 0]
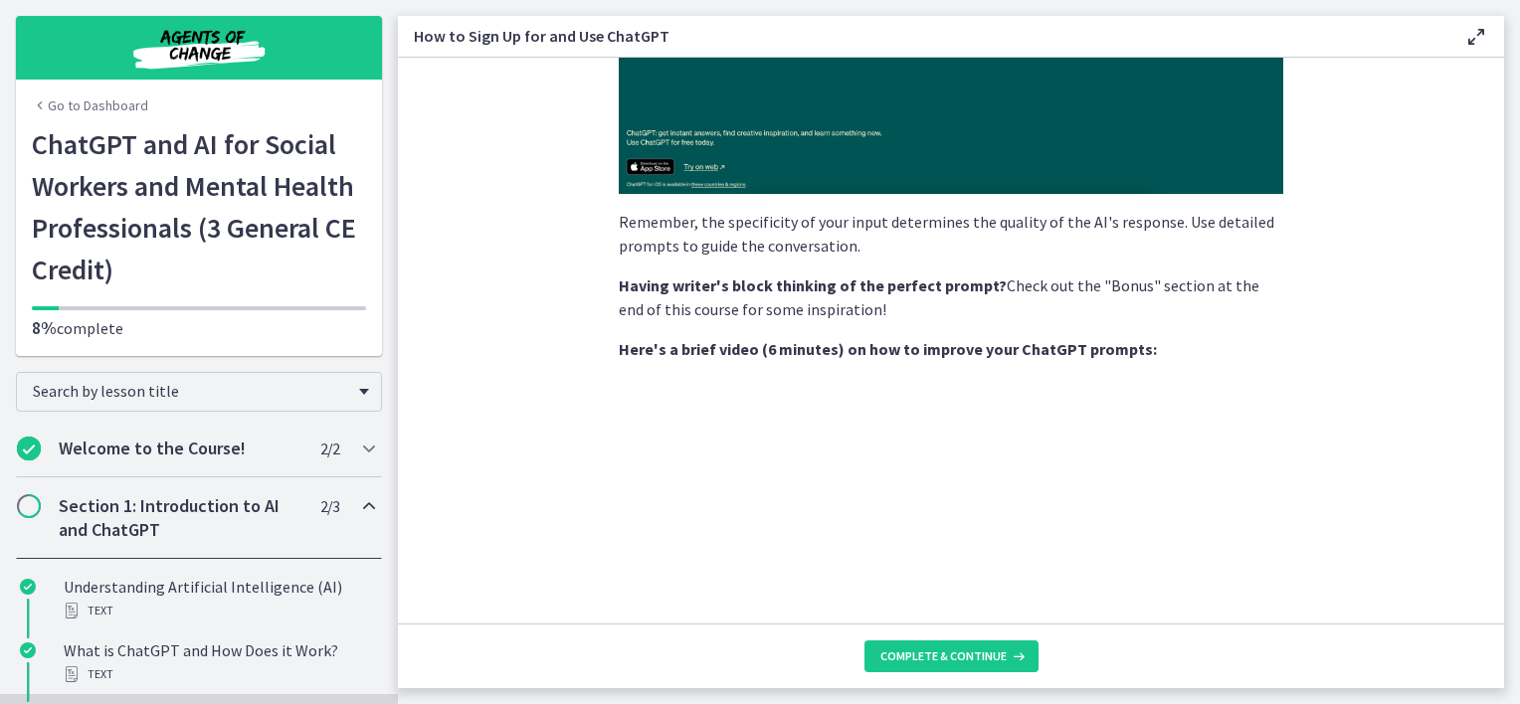
scroll to position [696, 0]
